Goal: Find specific page/section: Find specific page/section

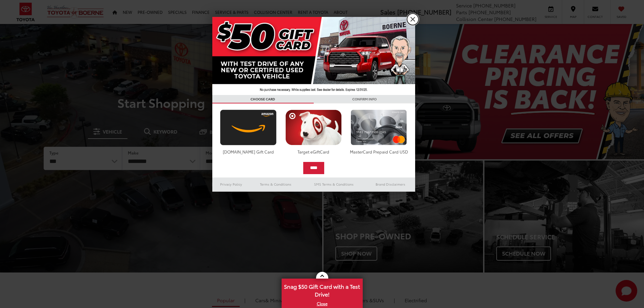
click at [415, 20] on link "X" at bounding box center [412, 19] width 11 height 11
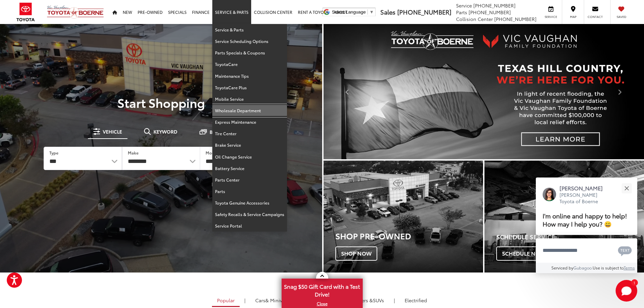
click at [255, 109] on link "Wholesale Department" at bounding box center [249, 110] width 75 height 11
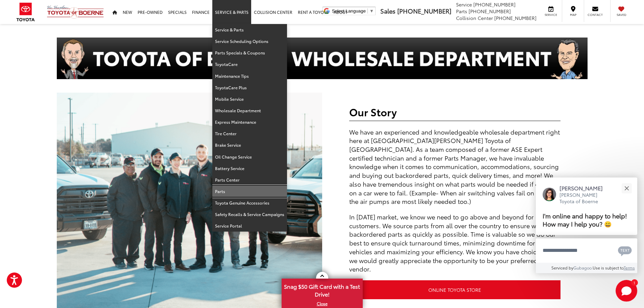
click at [221, 191] on link "Parts" at bounding box center [249, 190] width 75 height 11
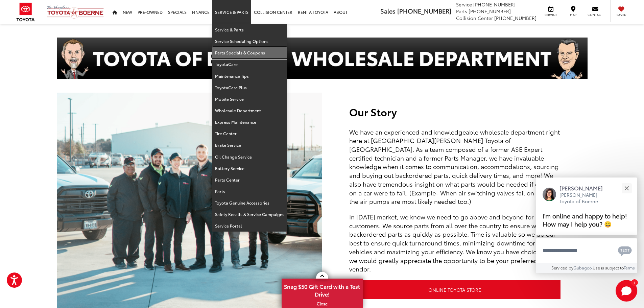
click at [238, 52] on link "Parts Specials & Coupons" at bounding box center [249, 52] width 75 height 11
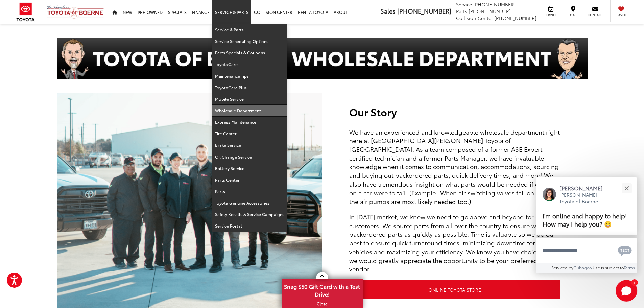
click at [238, 111] on link "Wholesale Department" at bounding box center [249, 110] width 75 height 11
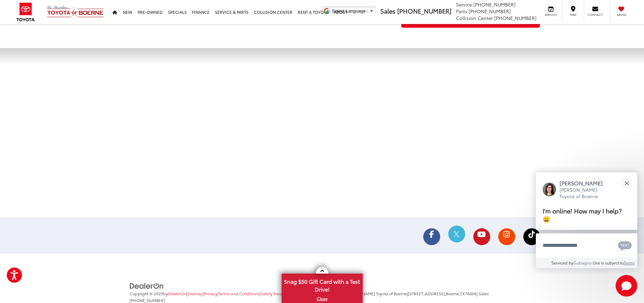
scroll to position [1084, 0]
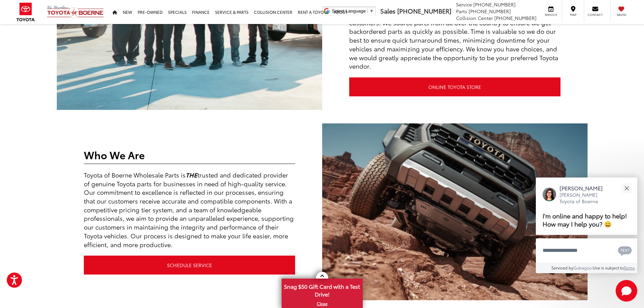
scroll to position [169, 0]
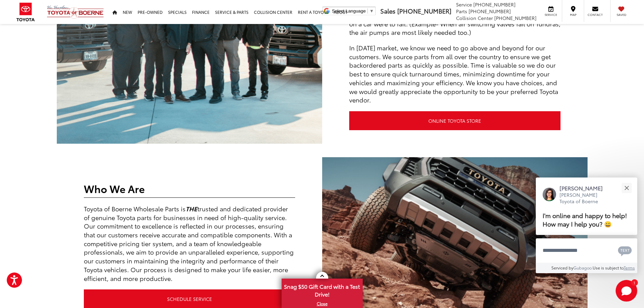
click at [524, 135] on div "Our Story We have an experienced and knowledgeable wholesale department right h…" at bounding box center [454, 34] width 265 height 220
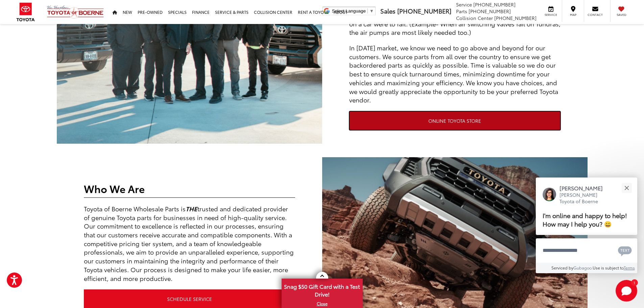
click at [516, 125] on link "ONLINE TOYOTA STORE" at bounding box center [454, 120] width 211 height 19
